Goal: Navigation & Orientation: Go to known website

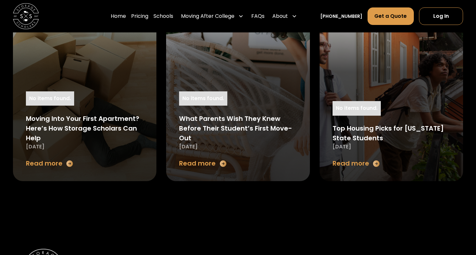
scroll to position [2364, 0]
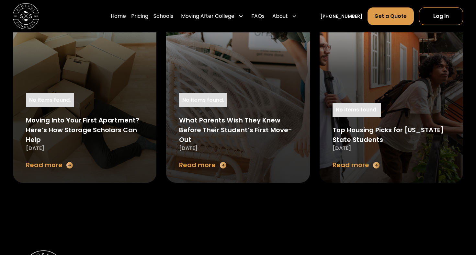
click at [36, 23] on img "home" at bounding box center [26, 16] width 26 height 26
